Goal: Find specific fact: Find contact information

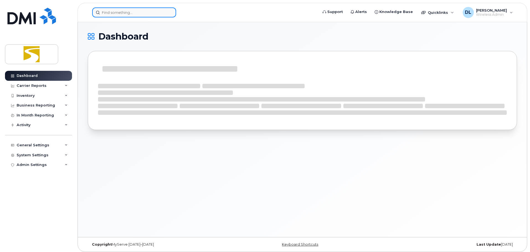
click at [153, 9] on input at bounding box center [134, 12] width 84 height 10
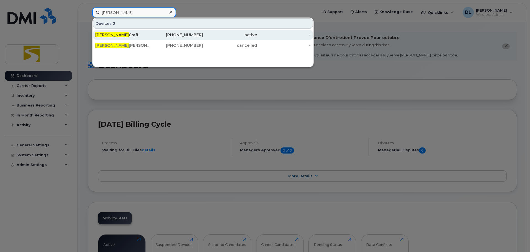
type input "nathan"
click at [161, 31] on div "204-805-7053" at bounding box center [176, 35] width 54 height 10
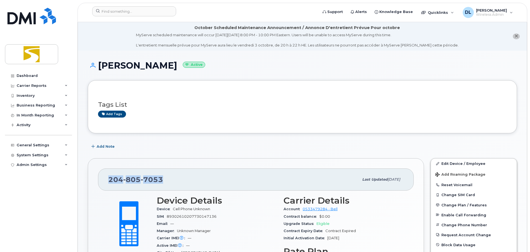
drag, startPoint x: 174, startPoint y: 179, endPoint x: 89, endPoint y: 174, distance: 84.3
click at [89, 174] on div "[PHONE_NUMBER] Last updated [DATE] Active Send Message 2.89 GB  used 30.00 GB  …" at bounding box center [256, 246] width 336 height 177
copy span "[PHONE_NUMBER]"
